Goal: Information Seeking & Learning: Learn about a topic

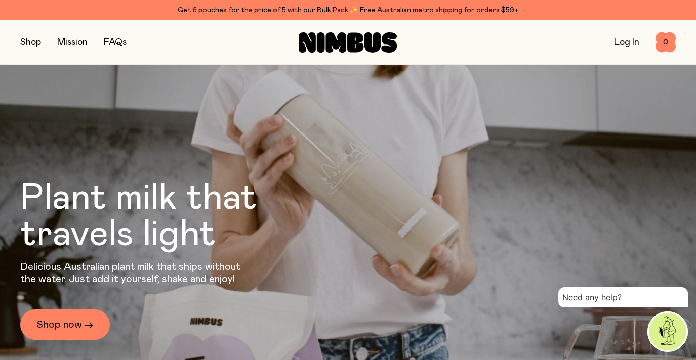
click at [36, 41] on button "button" at bounding box center [30, 42] width 21 height 14
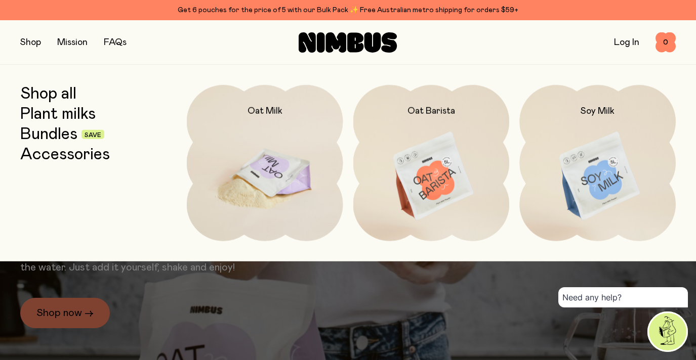
scroll to position [12, 0]
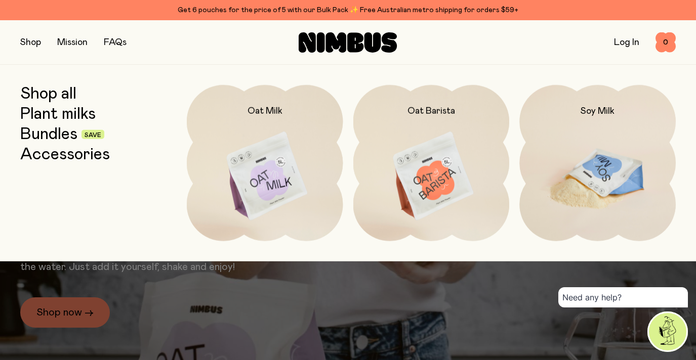
click at [564, 137] on img at bounding box center [597, 177] width 156 height 184
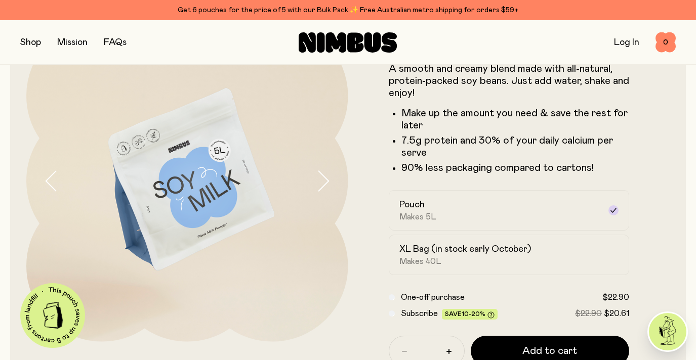
scroll to position [91, 0]
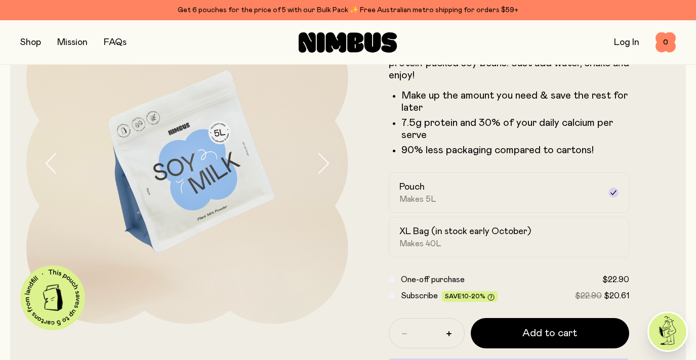
click at [324, 162] on icon "button" at bounding box center [323, 163] width 14 height 21
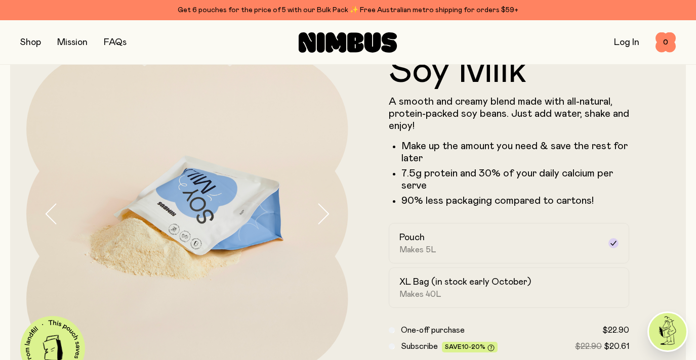
scroll to position [80, 0]
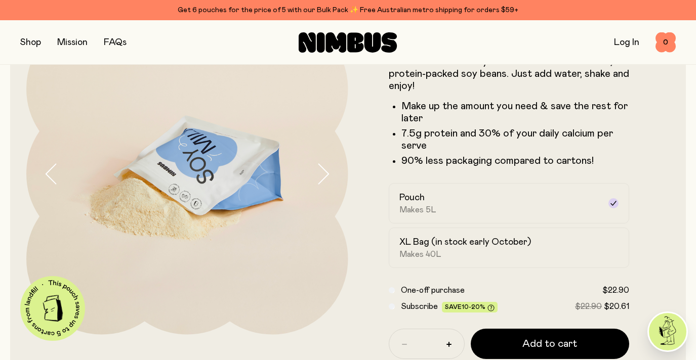
click at [330, 171] on button "button" at bounding box center [332, 174] width 32 height 322
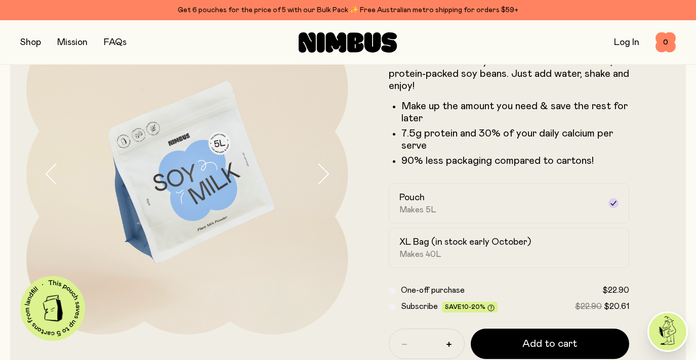
click at [330, 171] on button "button" at bounding box center [332, 174] width 32 height 322
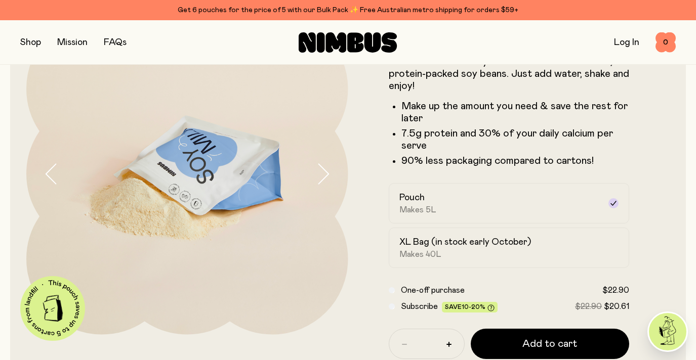
click at [330, 171] on button "button" at bounding box center [332, 174] width 32 height 322
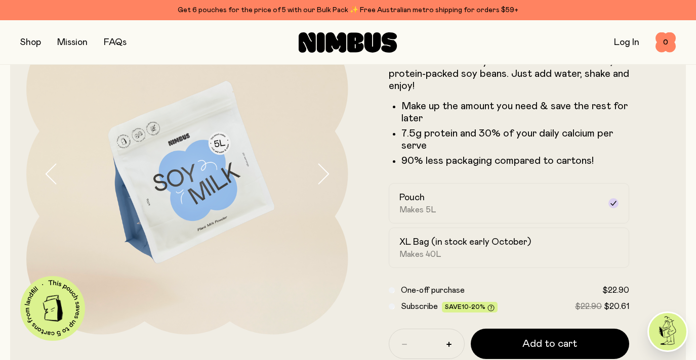
click at [330, 171] on button "button" at bounding box center [332, 174] width 32 height 322
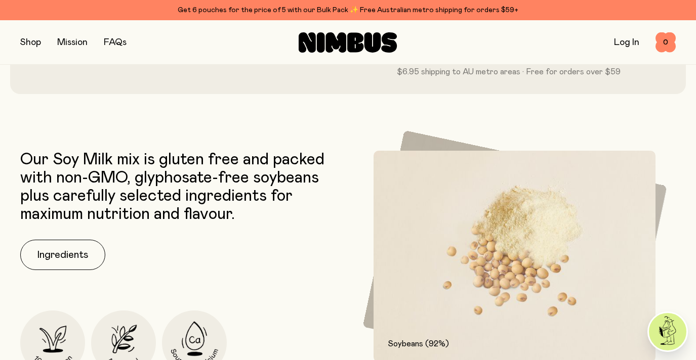
scroll to position [538, 0]
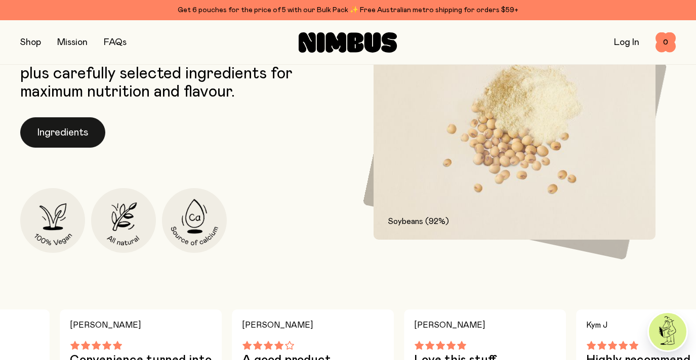
click at [76, 136] on button "Ingredients" at bounding box center [62, 132] width 85 height 30
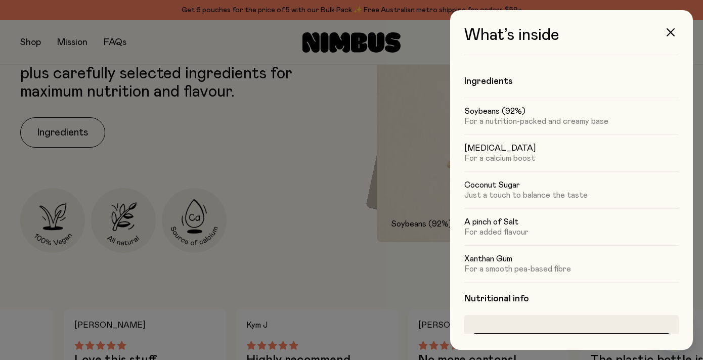
scroll to position [75, 0]
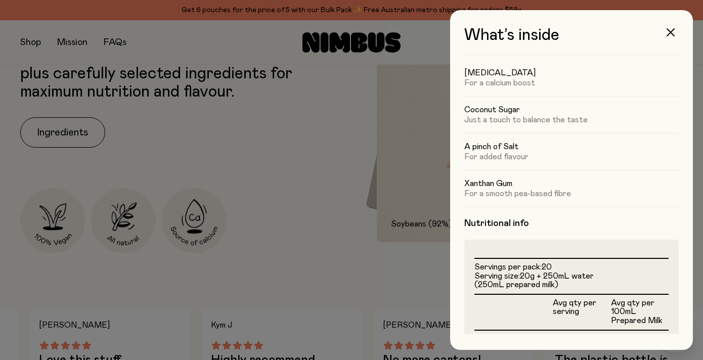
click at [661, 43] on h3 "What’s inside" at bounding box center [571, 40] width 214 height 29
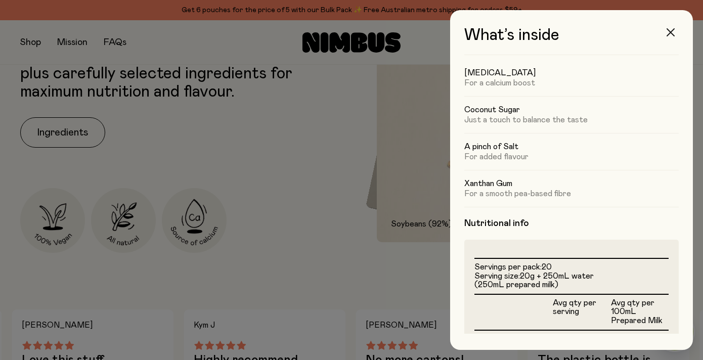
click at [673, 30] on icon "button" at bounding box center [671, 32] width 8 height 8
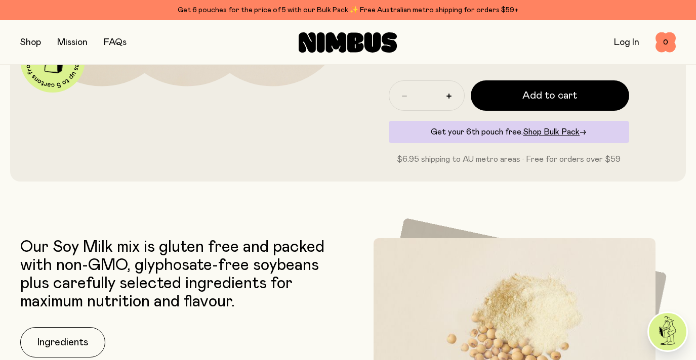
scroll to position [4, 0]
